Goal: Transaction & Acquisition: Purchase product/service

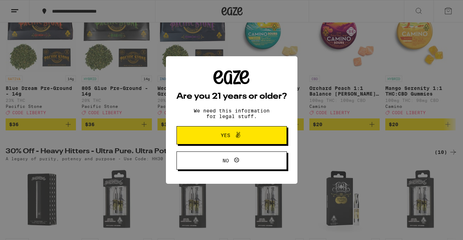
scroll to position [113, 0]
click at [233, 136] on span at bounding box center [236, 135] width 12 height 9
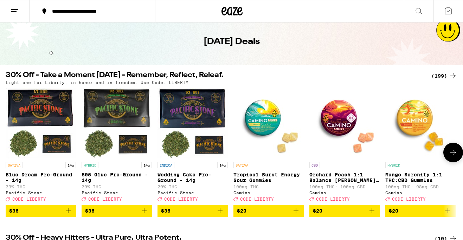
scroll to position [0, 0]
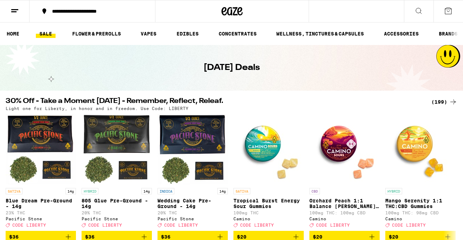
click at [418, 12] on icon at bounding box center [418, 11] width 8 height 8
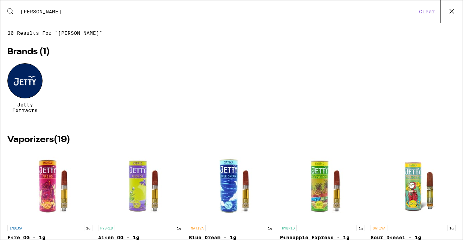
type input "jetty"
